Goal: Find specific page/section: Find specific page/section

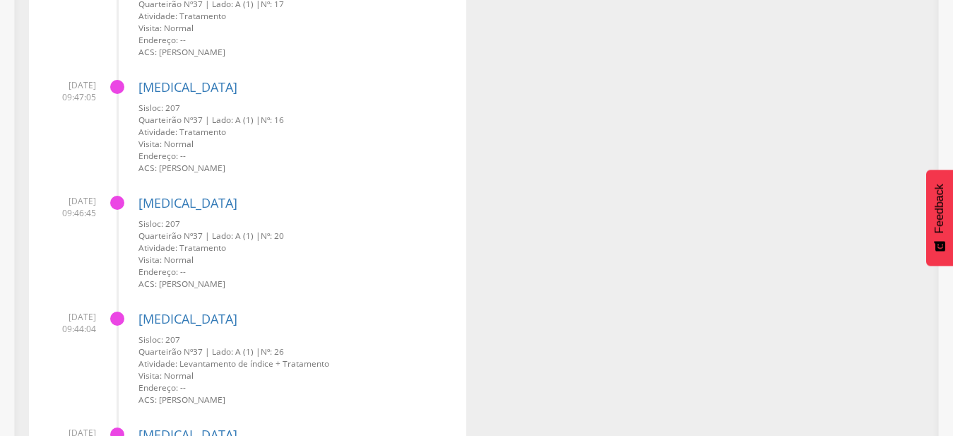
scroll to position [6745, 0]
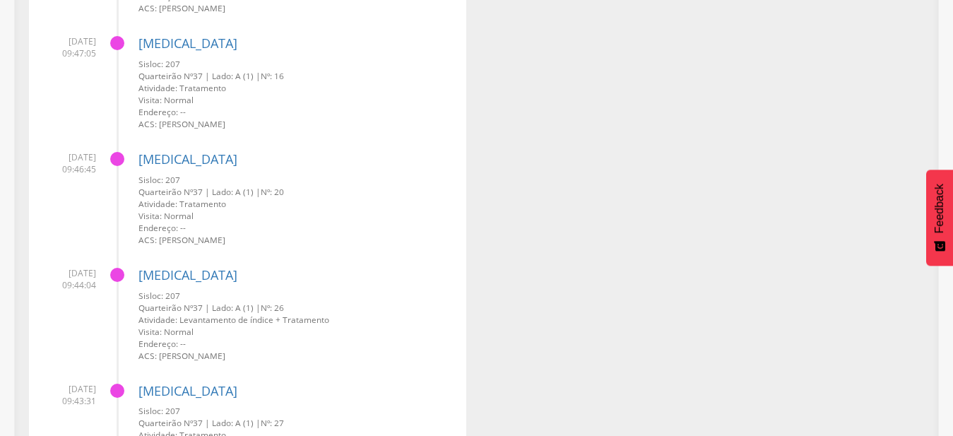
click at [119, 279] on div at bounding box center [117, 275] width 14 height 14
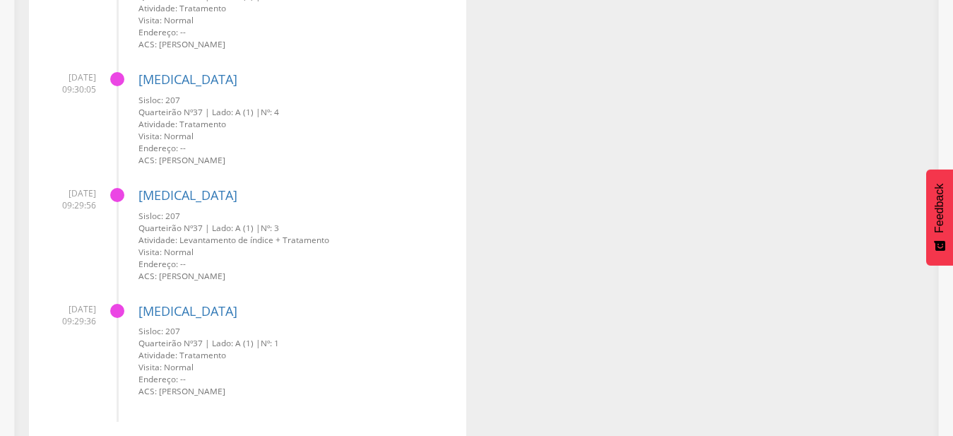
scroll to position [8580, 0]
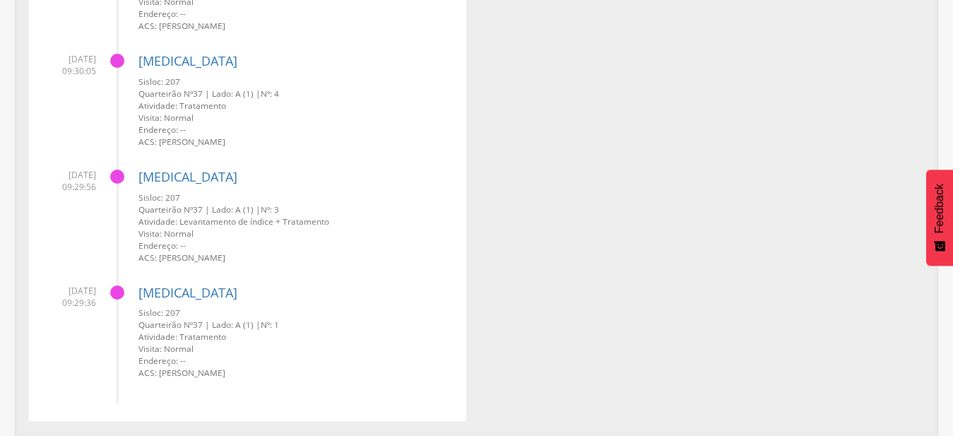
click at [119, 174] on div at bounding box center [117, 177] width 14 height 14
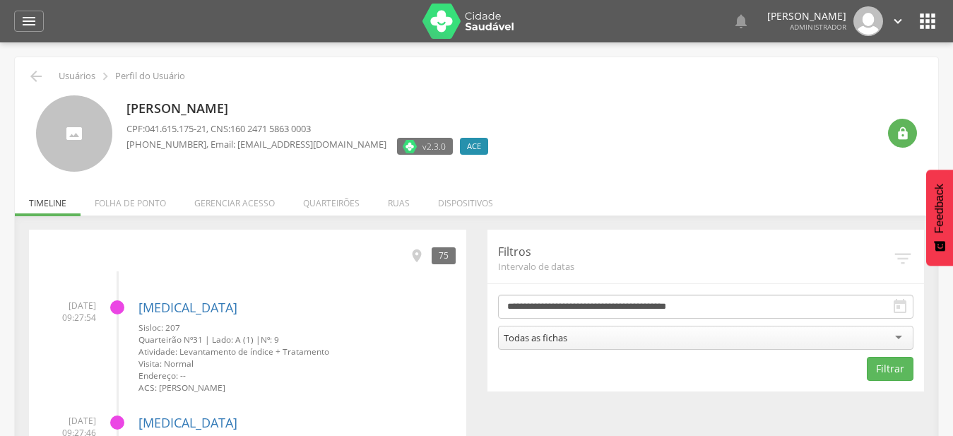
scroll to position [72, 0]
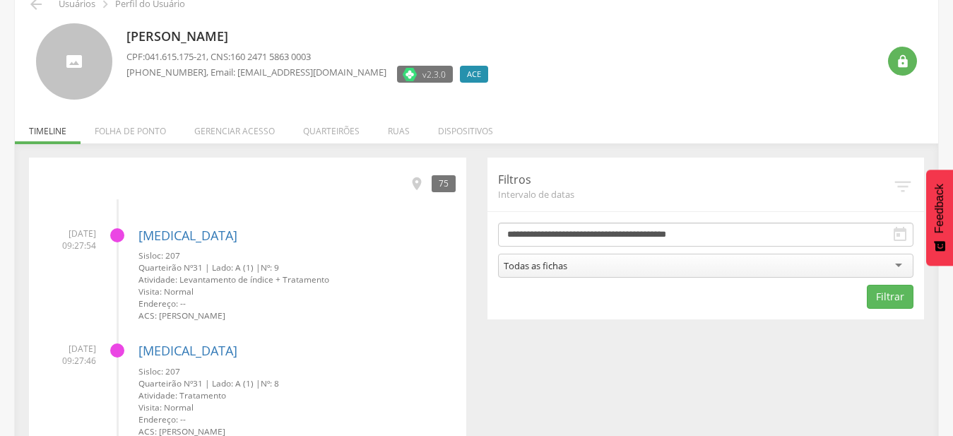
click at [803, 270] on div "Todas as fichas" at bounding box center [706, 266] width 416 height 24
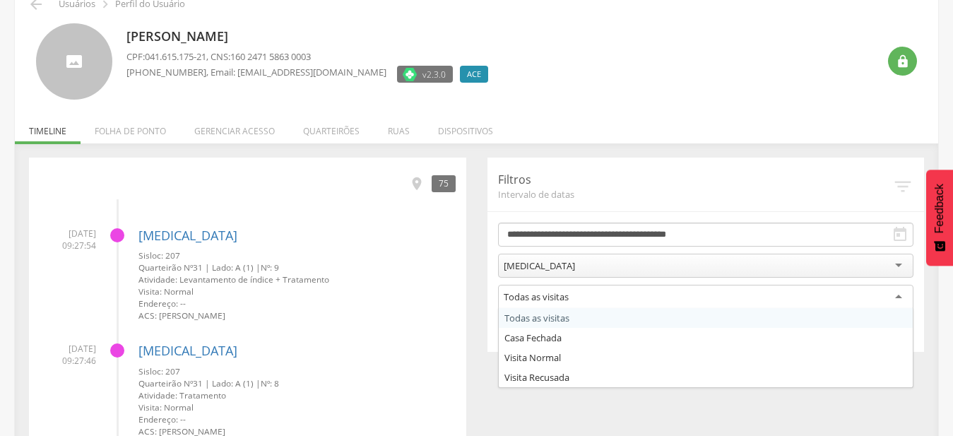
click at [577, 296] on div "Todas as visitas" at bounding box center [706, 297] width 416 height 25
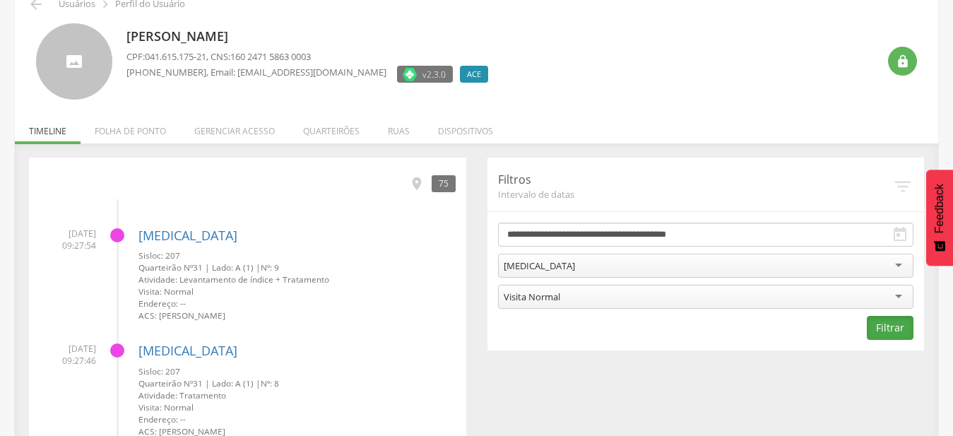
click at [870, 329] on button "Filtrar" at bounding box center [890, 328] width 47 height 24
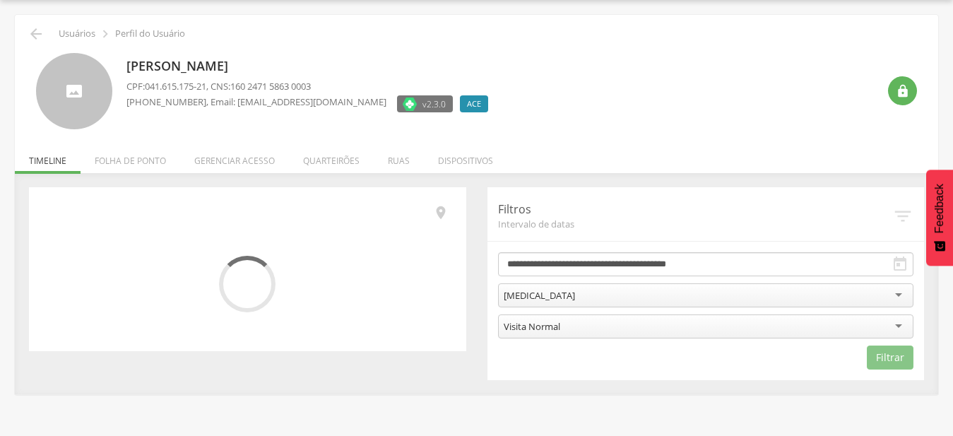
scroll to position [42, 0]
click at [441, 213] on icon "" at bounding box center [441, 213] width 16 height 16
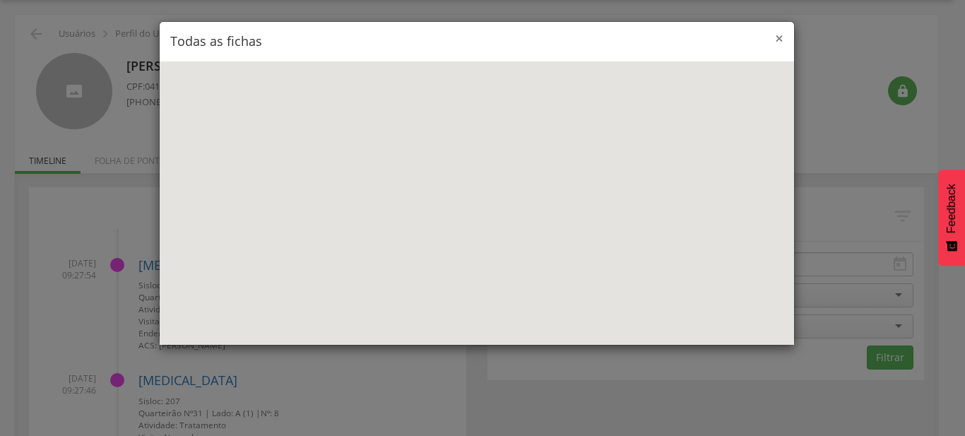
click at [777, 37] on span "×" at bounding box center [779, 38] width 8 height 20
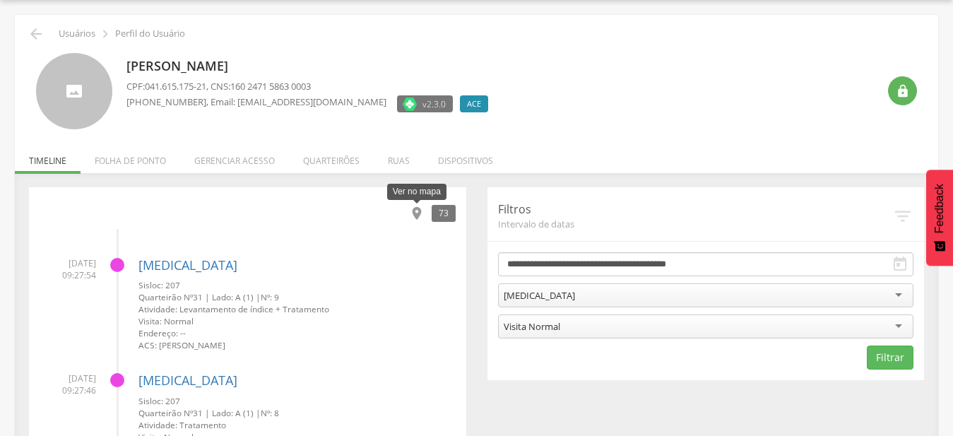
click at [420, 214] on icon "" at bounding box center [417, 214] width 16 height 16
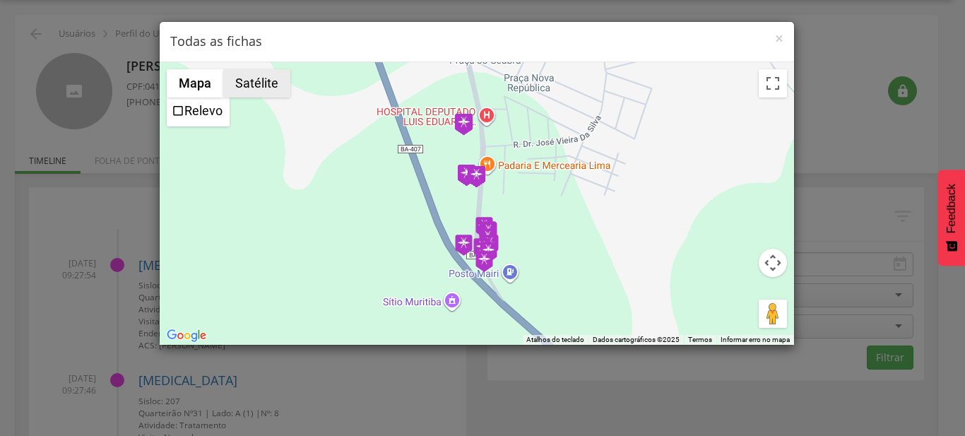
click at [248, 92] on button "Satélite" at bounding box center [256, 83] width 67 height 28
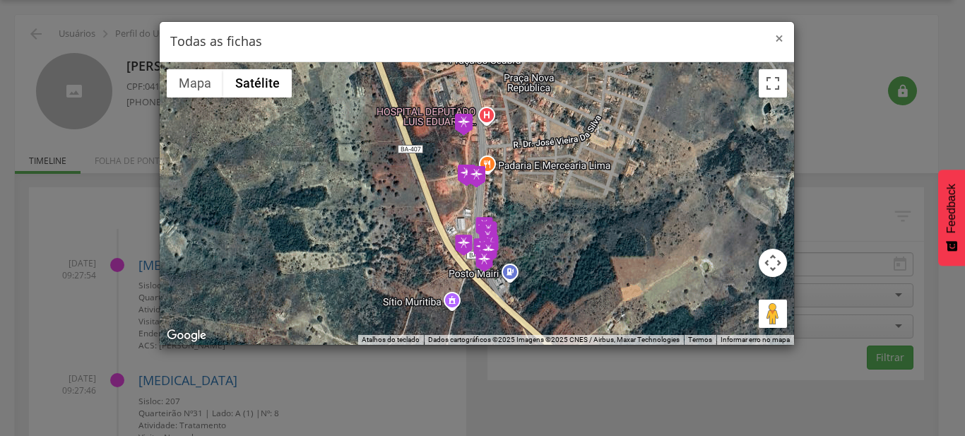
click at [778, 41] on span "×" at bounding box center [779, 38] width 8 height 20
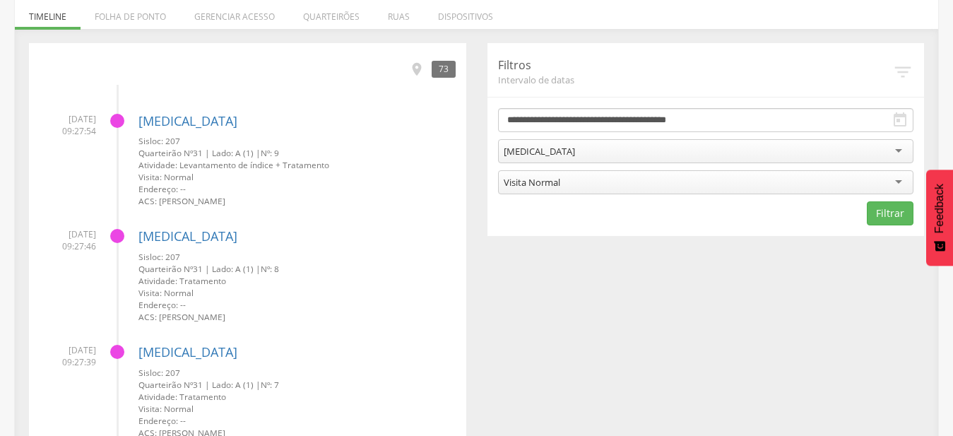
scroll to position [0, 0]
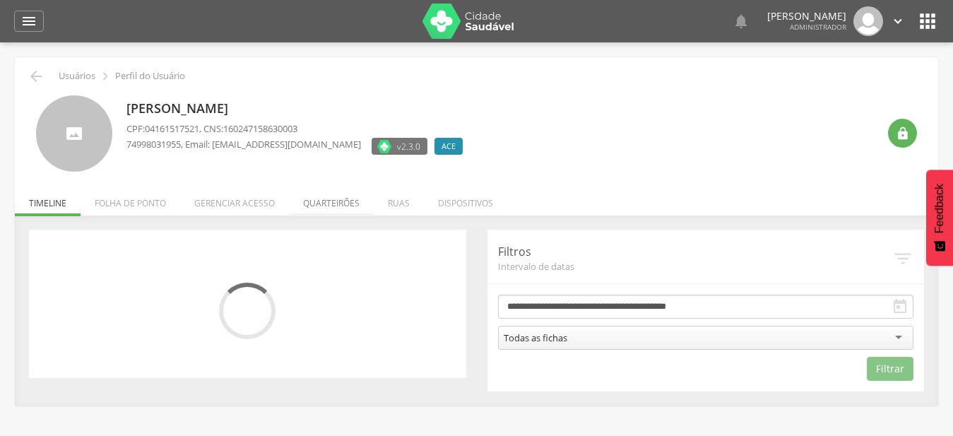
click at [342, 203] on li "Quarteirões" at bounding box center [331, 199] width 85 height 33
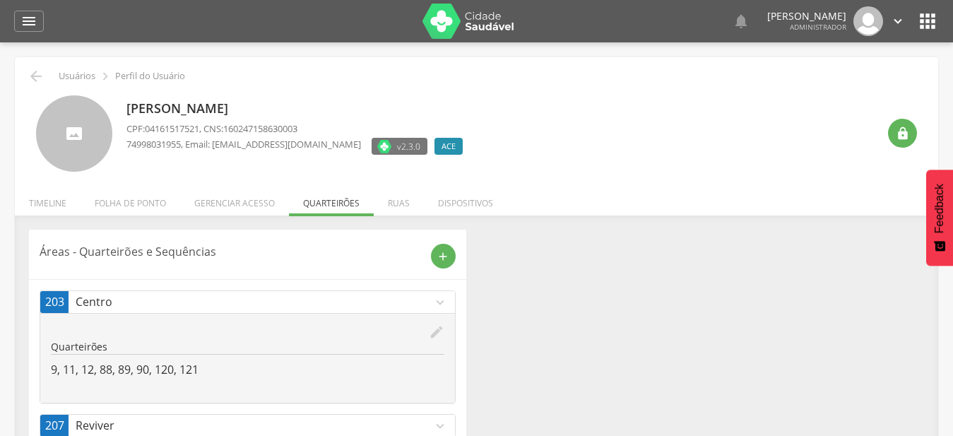
scroll to position [42, 0]
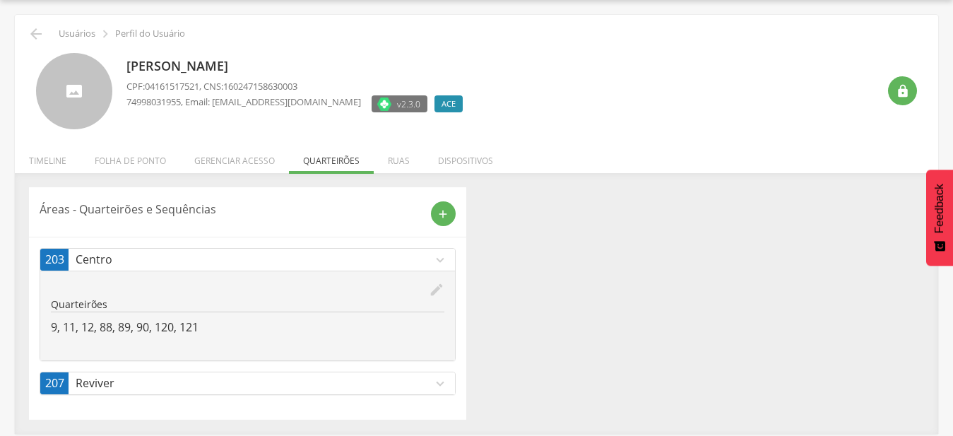
click at [425, 389] on p "Reviver" at bounding box center [254, 383] width 357 height 16
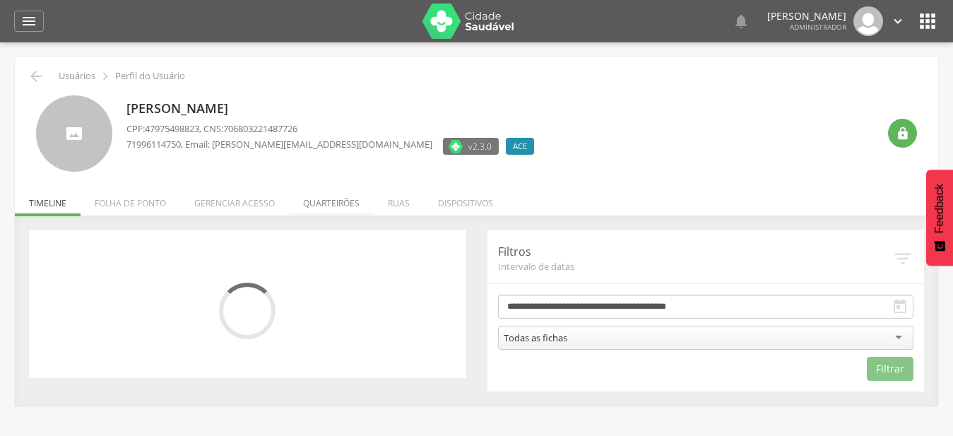
click at [324, 196] on li "Quarteirões" at bounding box center [331, 199] width 85 height 33
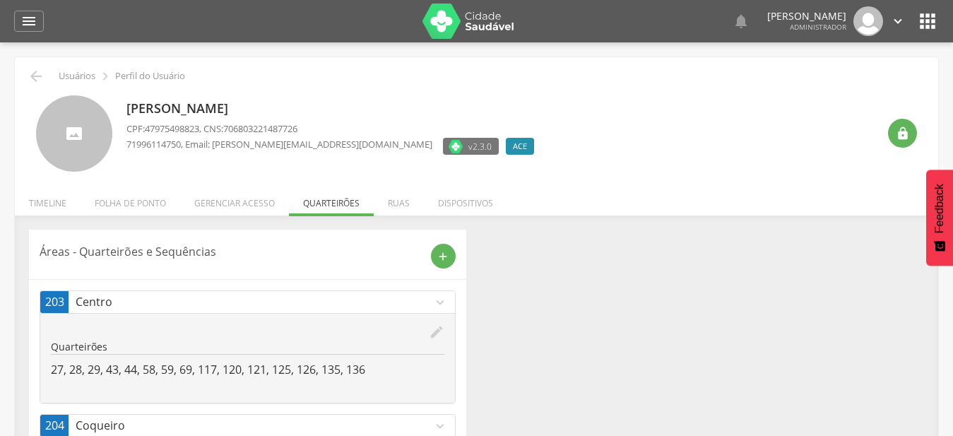
scroll to position [177, 0]
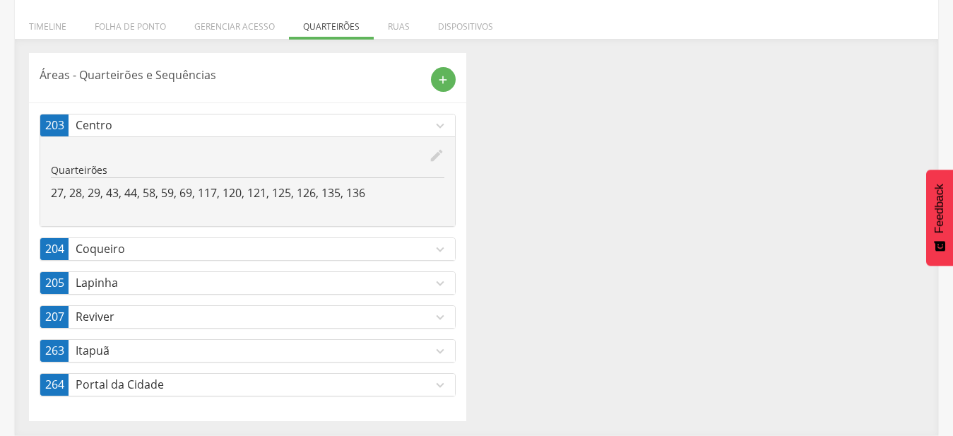
click at [384, 308] on link "207 Reviver expand_more" at bounding box center [247, 317] width 415 height 22
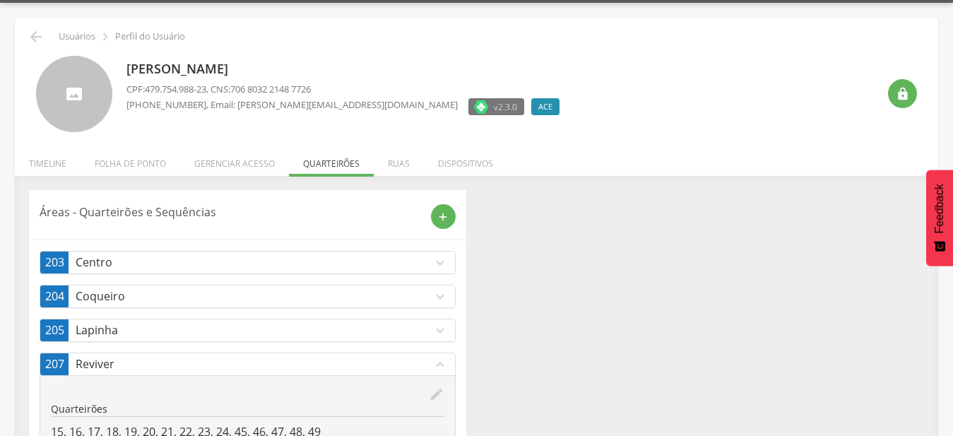
scroll to position [33, 0]
